Goal: Task Accomplishment & Management: Complete application form

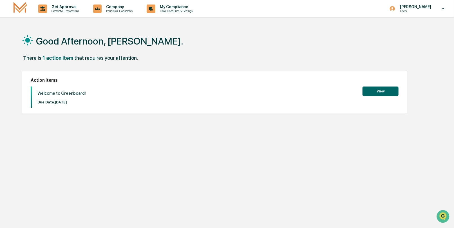
click at [377, 91] on button "View" at bounding box center [380, 91] width 36 height 10
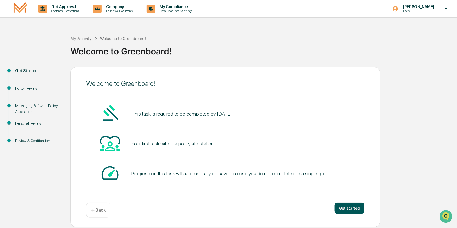
click at [349, 208] on button "Get started" at bounding box center [349, 207] width 30 height 11
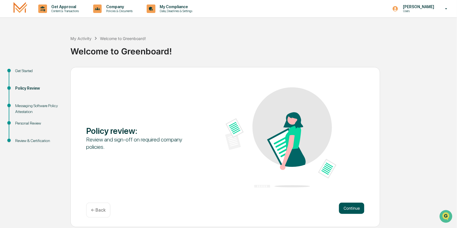
click at [354, 207] on button "Continue" at bounding box center [351, 207] width 25 height 11
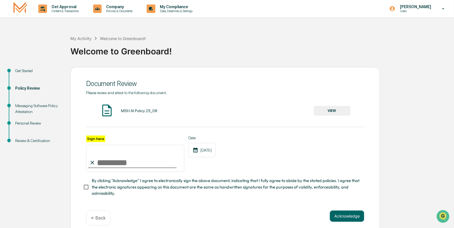
click at [336, 112] on button "VIEW" at bounding box center [332, 111] width 37 height 10
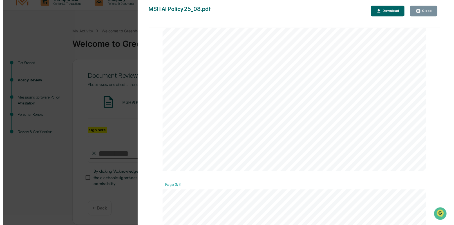
scroll to position [605, 0]
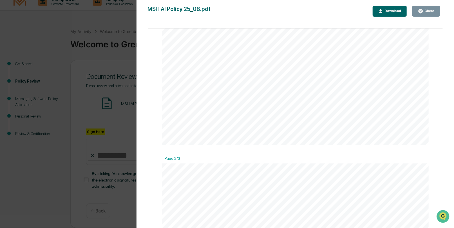
click at [392, 12] on div "Download" at bounding box center [392, 11] width 18 height 4
click at [429, 11] on div "Close" at bounding box center [428, 11] width 11 height 4
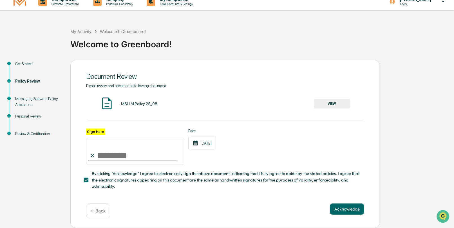
click at [110, 156] on input "Sign here" at bounding box center [135, 151] width 98 height 27
type input "**********"
click at [348, 212] on button "Acknowledge" at bounding box center [347, 208] width 34 height 11
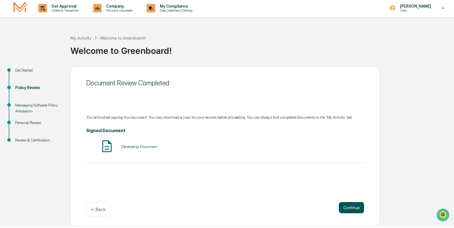
scroll to position [0, 0]
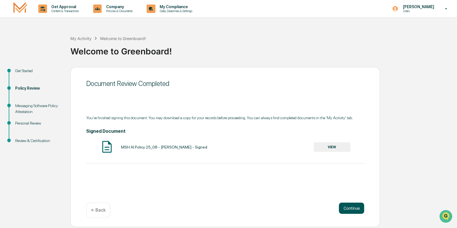
click at [353, 209] on button "Continue" at bounding box center [351, 207] width 25 height 11
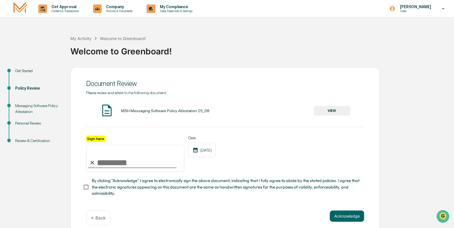
click at [333, 111] on button "VIEW" at bounding box center [332, 111] width 37 height 10
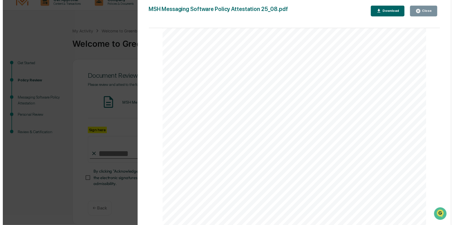
scroll to position [831, 0]
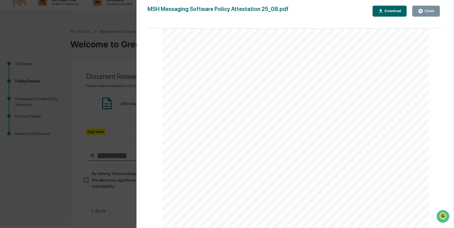
click at [232, 176] on div "Messaging Software Policy Attestation [PERSON_NAME] & Co., Member FINRA/SIPC Pa…" at bounding box center [295, 110] width 267 height 345
click at [209, 170] on div "Messaging Software Policy Attestation [PERSON_NAME] & Co., Member FINRA/SIPC Pa…" at bounding box center [295, 110] width 267 height 345
click at [391, 11] on div "Download" at bounding box center [392, 11] width 18 height 4
click at [435, 12] on button "Close" at bounding box center [426, 11] width 28 height 11
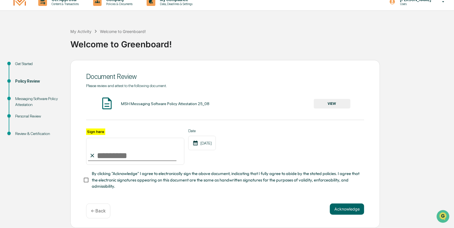
click at [100, 148] on input "Sign here" at bounding box center [135, 151] width 98 height 27
type input "**********"
click at [343, 210] on button "Acknowledge" at bounding box center [347, 208] width 34 height 11
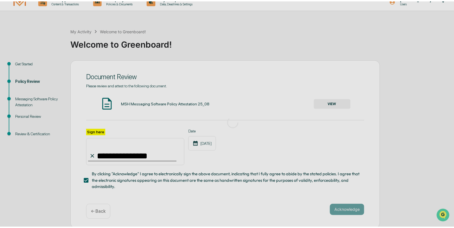
scroll to position [0, 0]
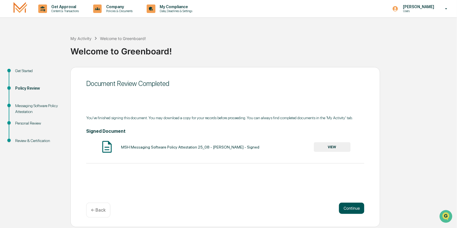
click at [349, 207] on button "Continue" at bounding box center [351, 207] width 25 height 11
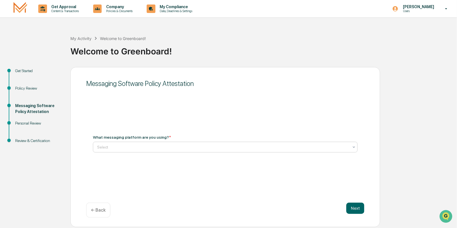
click at [354, 147] on icon at bounding box center [353, 147] width 5 height 5
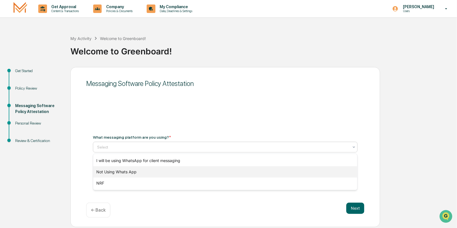
click at [130, 169] on div "Not Using Whats App" at bounding box center [225, 171] width 264 height 11
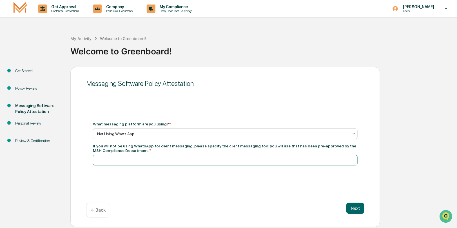
click at [140, 158] on input at bounding box center [225, 160] width 264 height 10
type input "****"
click at [355, 208] on button "Next" at bounding box center [355, 207] width 18 height 11
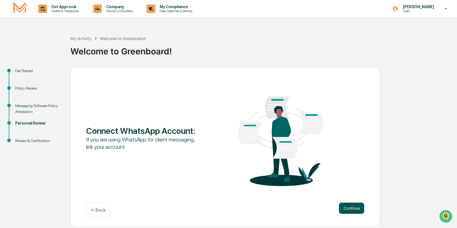
click at [351, 210] on button "Continue" at bounding box center [351, 207] width 25 height 11
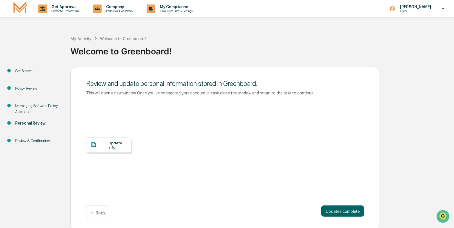
click at [112, 145] on div "Update Info" at bounding box center [117, 144] width 19 height 9
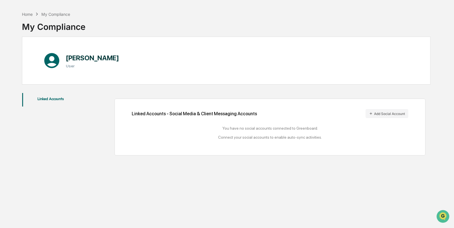
scroll to position [26, 0]
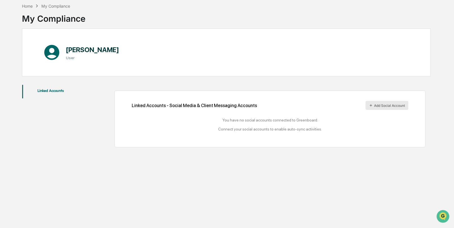
click at [387, 106] on button "Add Social Account" at bounding box center [386, 105] width 43 height 9
